Goal: Information Seeking & Learning: Understand process/instructions

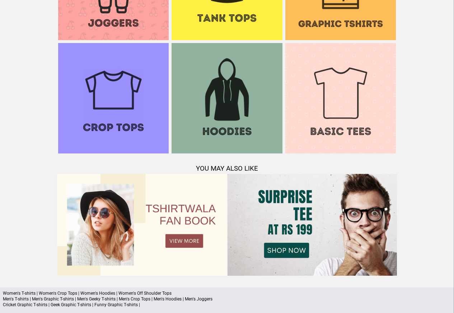
scroll to position [632, 0]
click at [57, 296] on p "Men's T-shirts | Men's Graphic T-shirts | Men's Geeky T-shirts | Men's Crop Top…" at bounding box center [227, 299] width 448 height 6
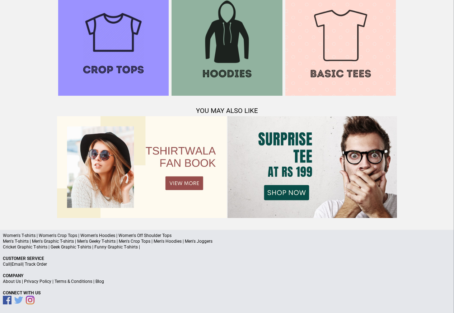
scroll to position [692, 0]
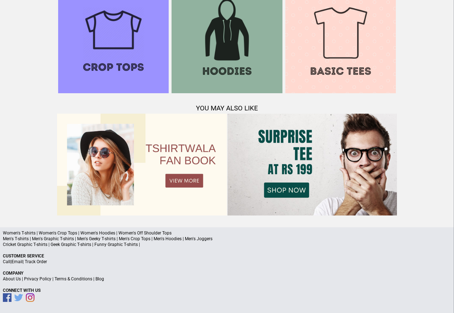
click at [55, 280] on link "Terms & Conditions" at bounding box center [74, 278] width 38 height 5
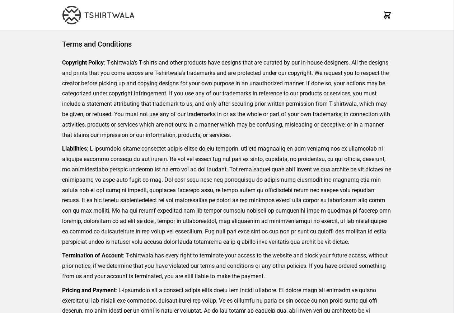
scroll to position [165, 0]
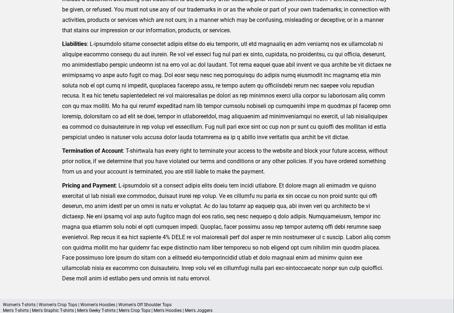
scroll to position [105, 0]
